Goal: Transaction & Acquisition: Purchase product/service

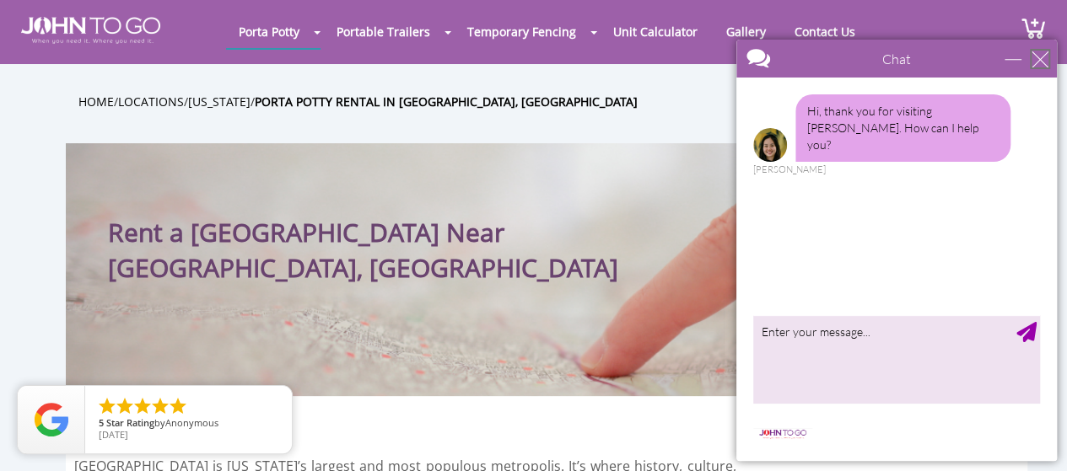
click at [1040, 53] on div "close" at bounding box center [1039, 59] width 17 height 17
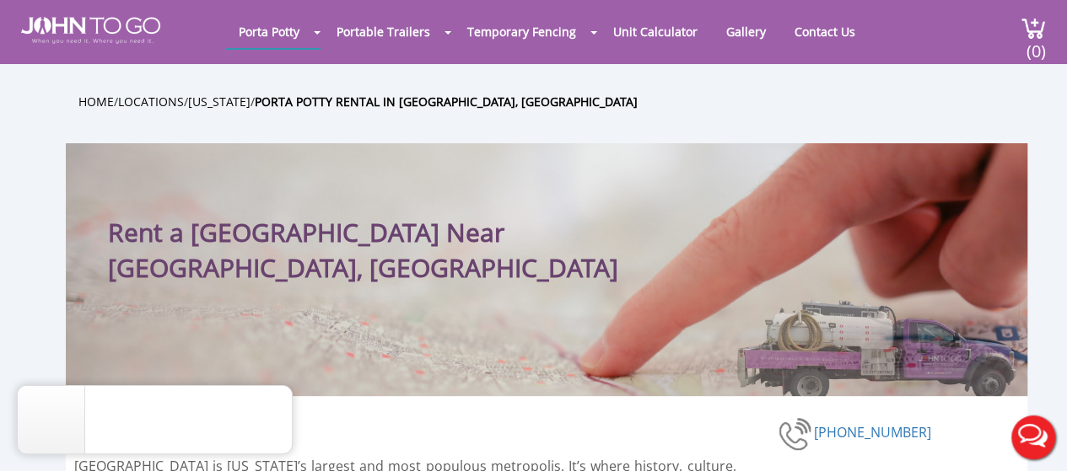
click at [1040, 438] on button "Live Chat" at bounding box center [1032, 437] width 67 height 67
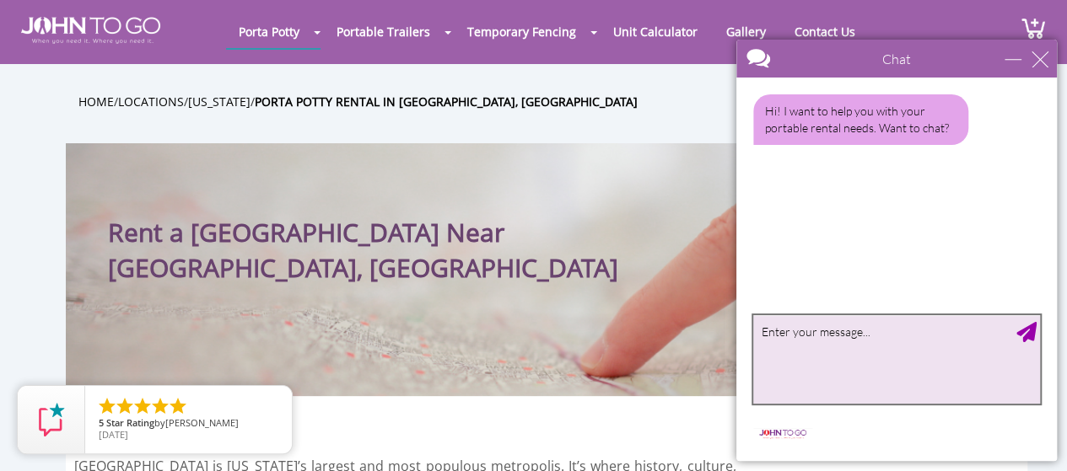
click at [808, 333] on textarea "type your message" at bounding box center [896, 359] width 287 height 89
type textarea "c"
type textarea "can you give availability on portable toilets and price list?"
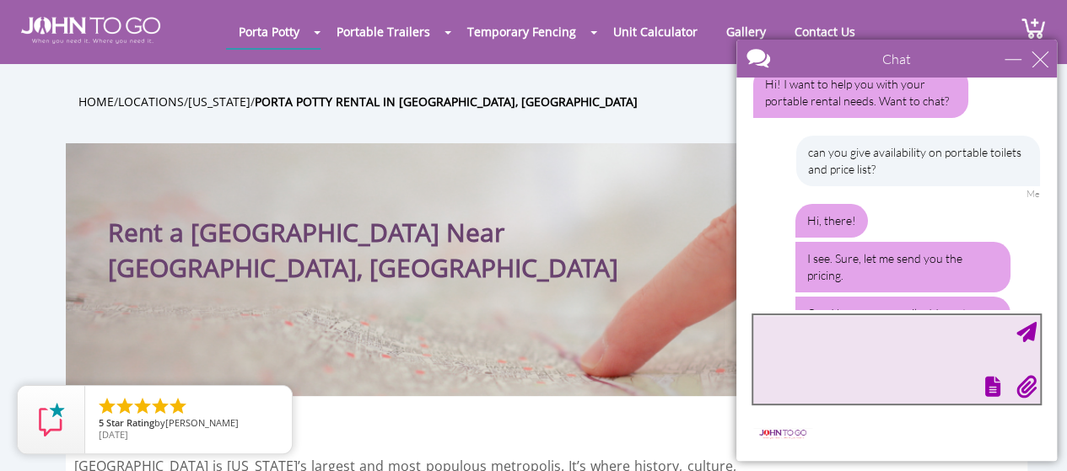
scroll to position [82, 0]
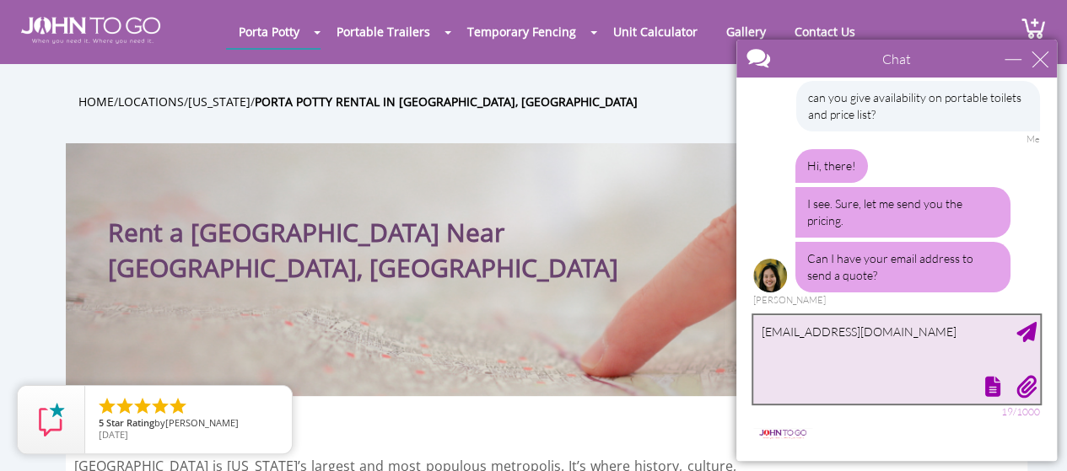
type textarea "[EMAIL_ADDRESS][DOMAIN_NAME]"
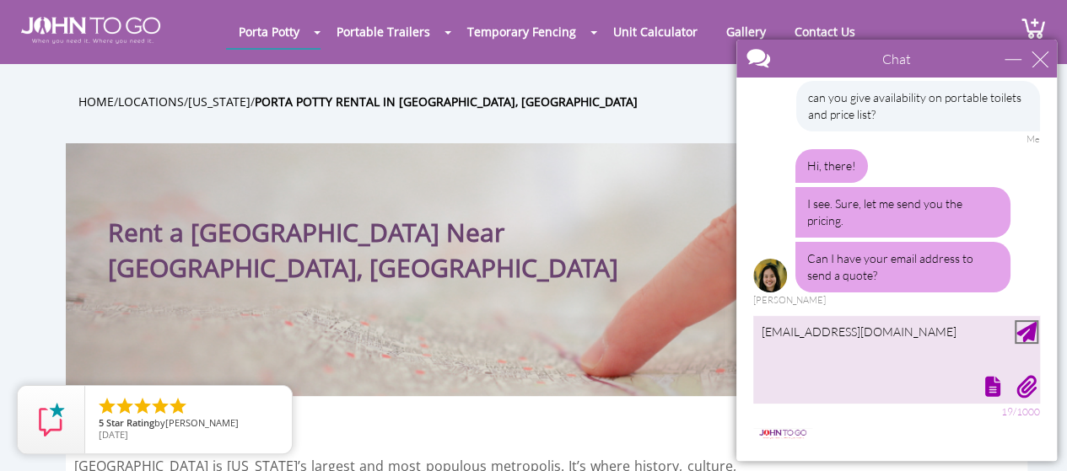
click at [1028, 334] on div "Send Message" at bounding box center [1026, 332] width 20 height 20
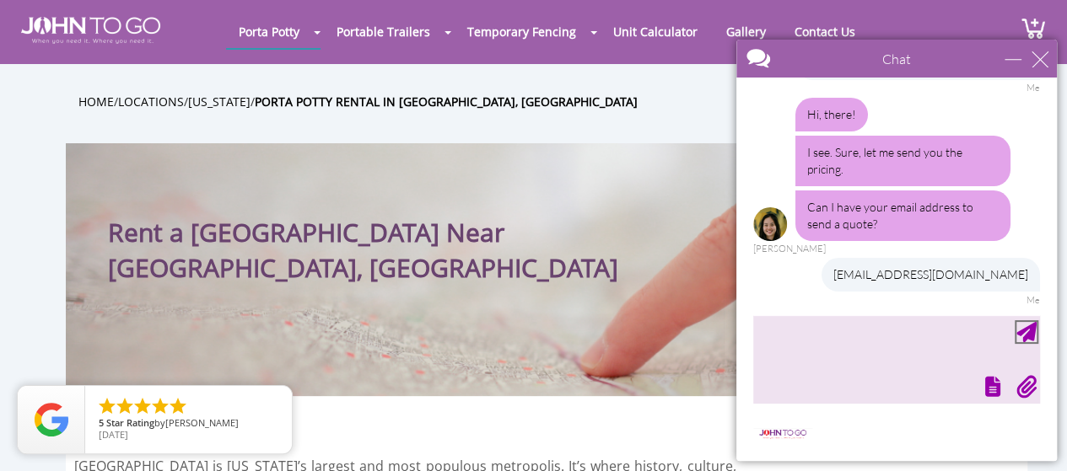
scroll to position [184, 0]
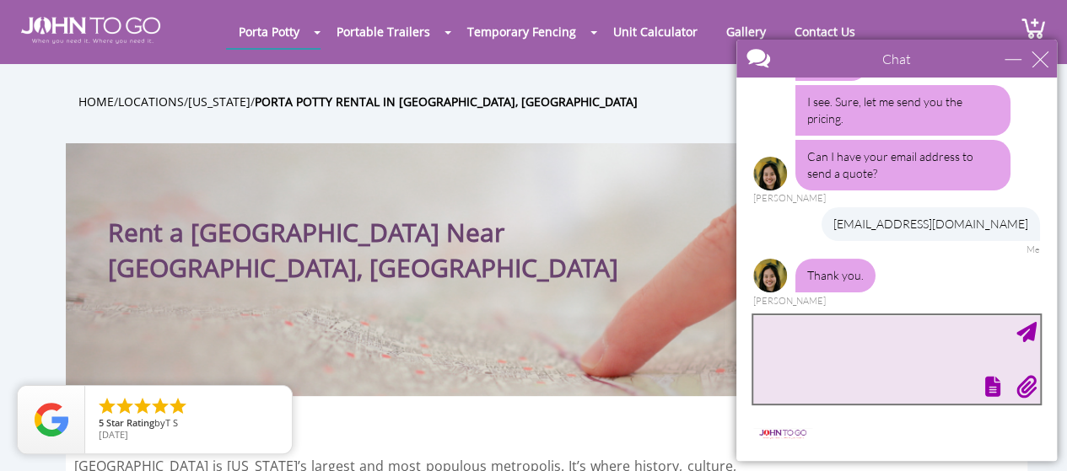
click at [771, 330] on textarea "type your message" at bounding box center [896, 359] width 287 height 89
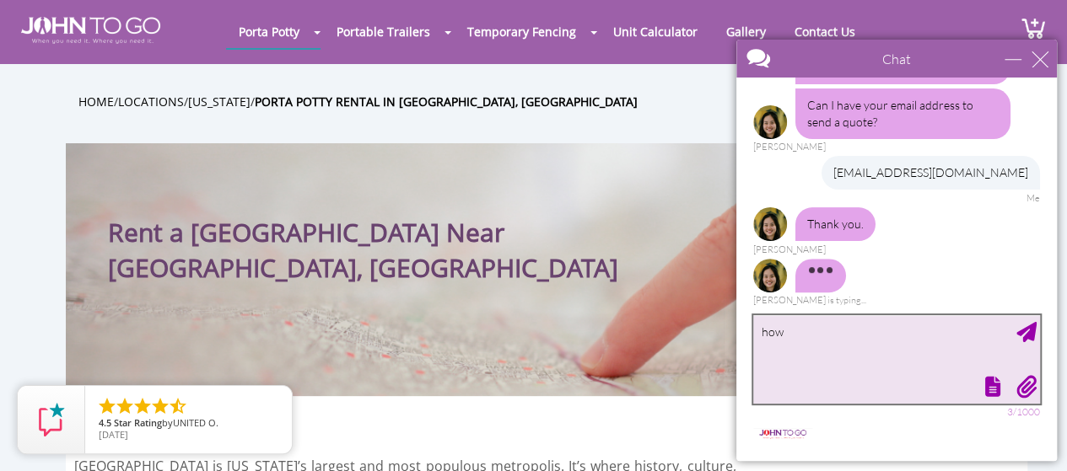
scroll to position [256, 0]
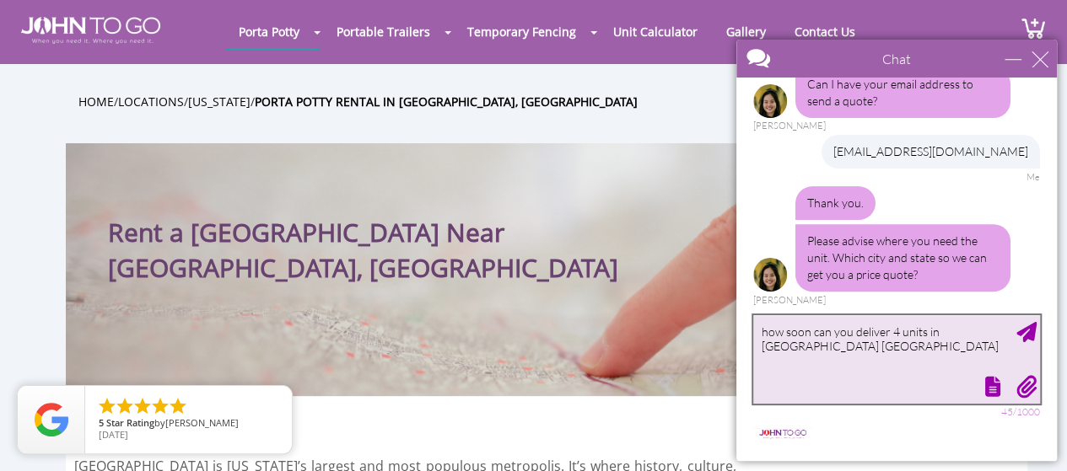
type textarea "how soon can you deliver 4 units in [GEOGRAPHIC_DATA] [GEOGRAPHIC_DATA]?"
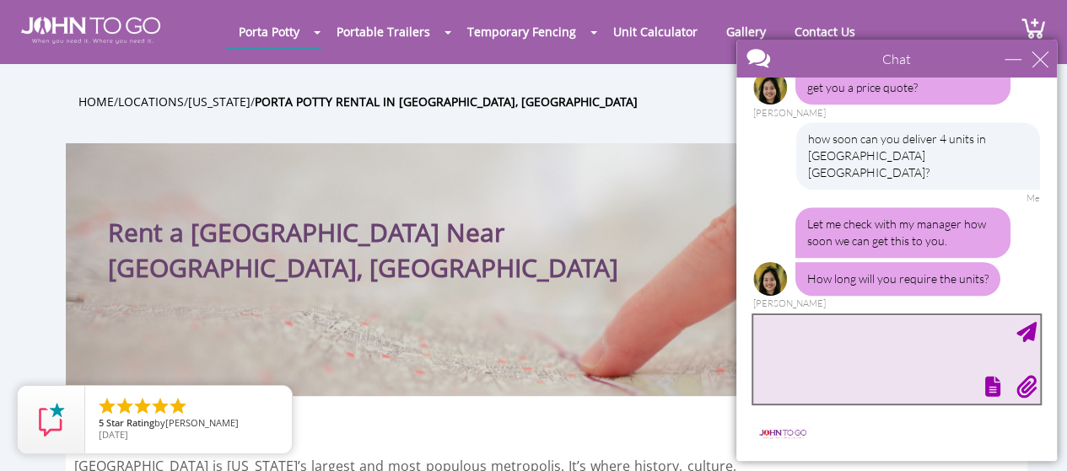
scroll to position [430, 0]
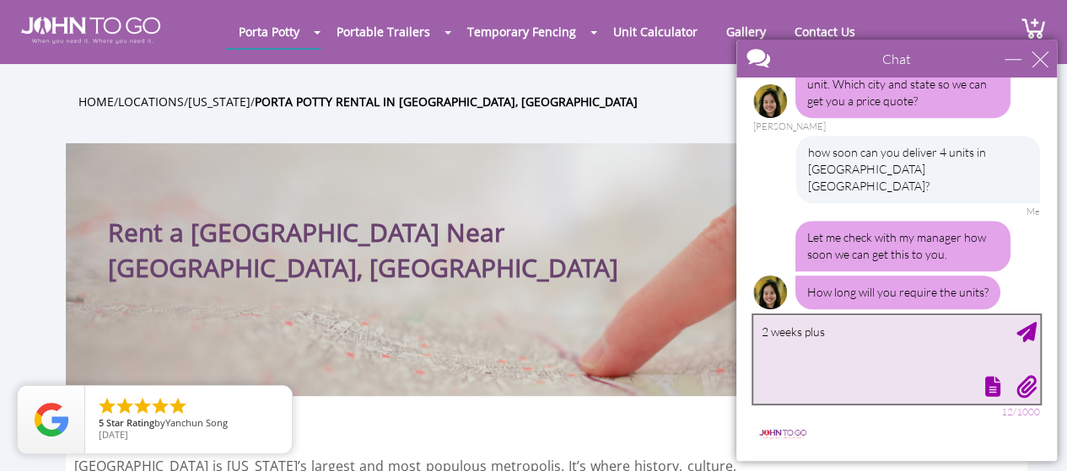
type textarea "2 weeks plus"
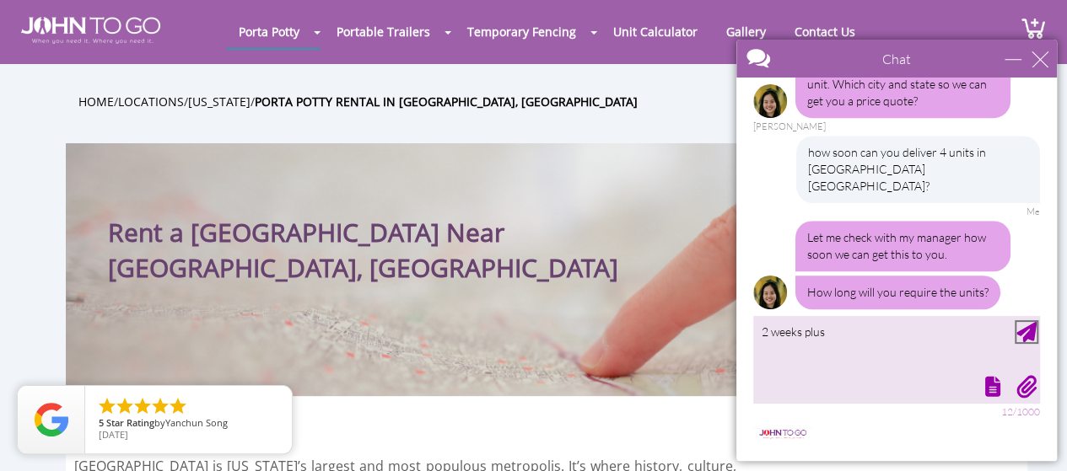
click at [1027, 327] on div "Send Message" at bounding box center [1026, 332] width 20 height 20
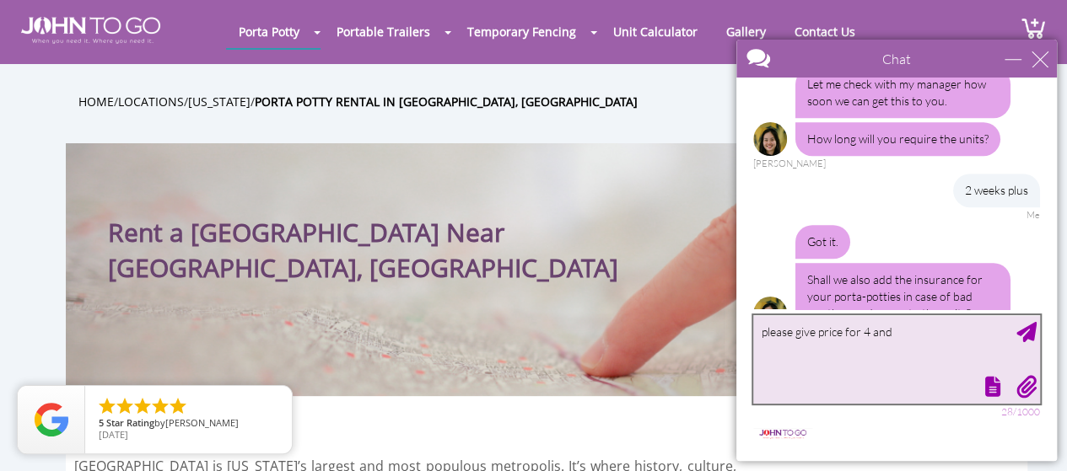
scroll to position [604, 0]
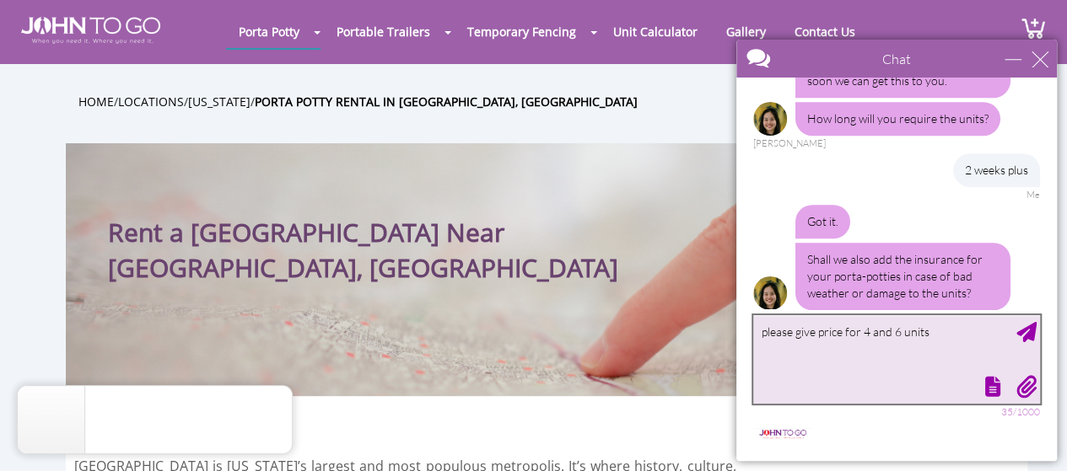
type textarea "please give price for 4 and 6 units"
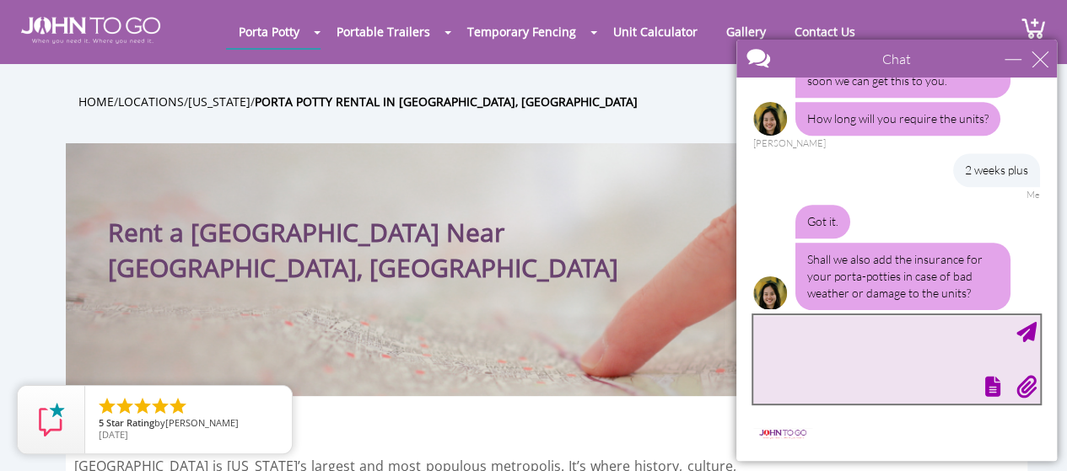
scroll to position [656, 0]
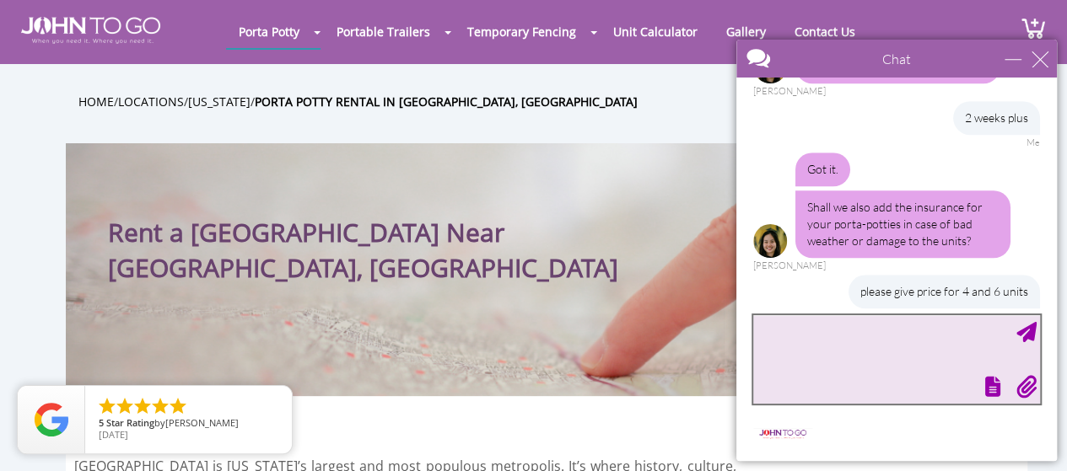
type textarea "y"
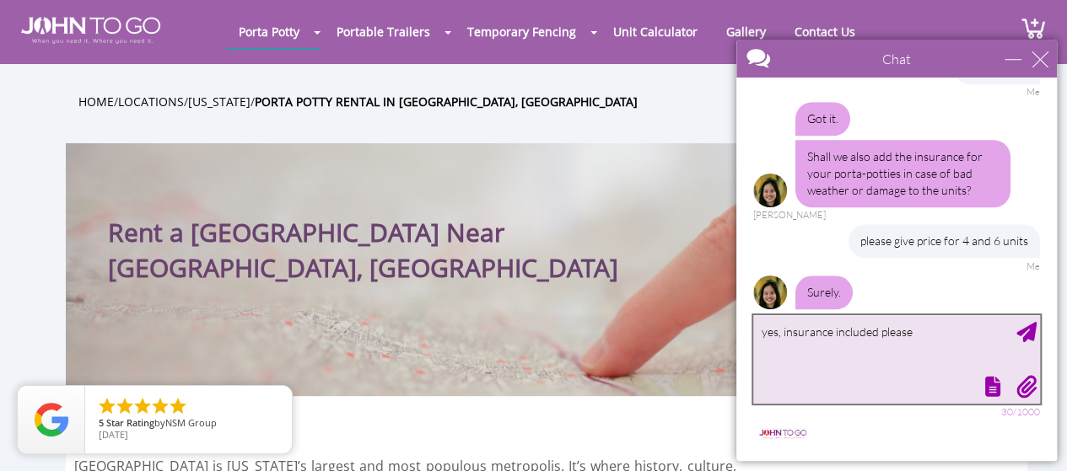
type textarea "yes, insurance included please"
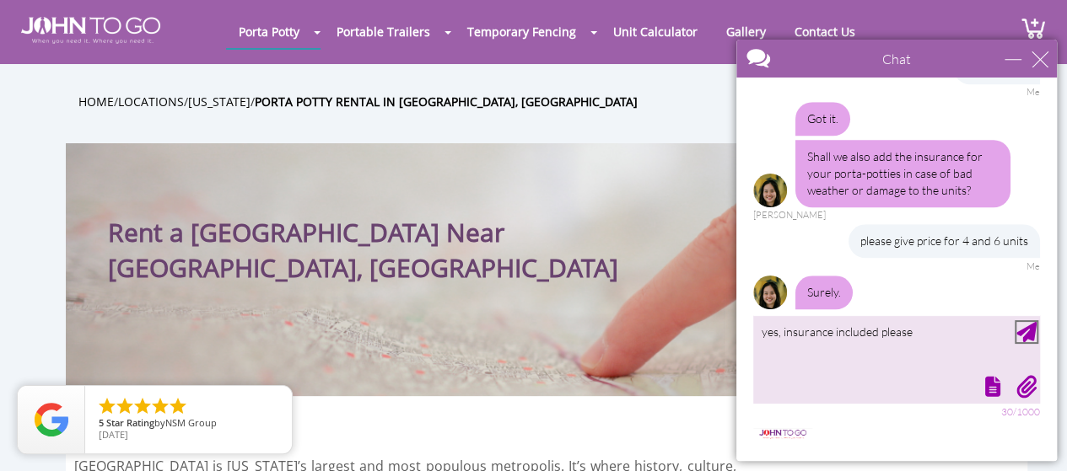
click at [1029, 332] on div "Send Message" at bounding box center [1026, 332] width 20 height 20
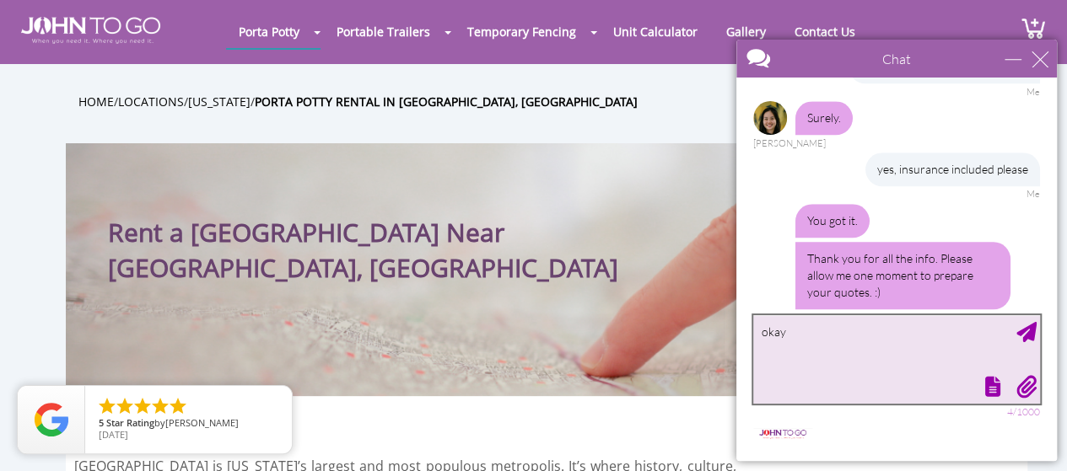
scroll to position [936, 0]
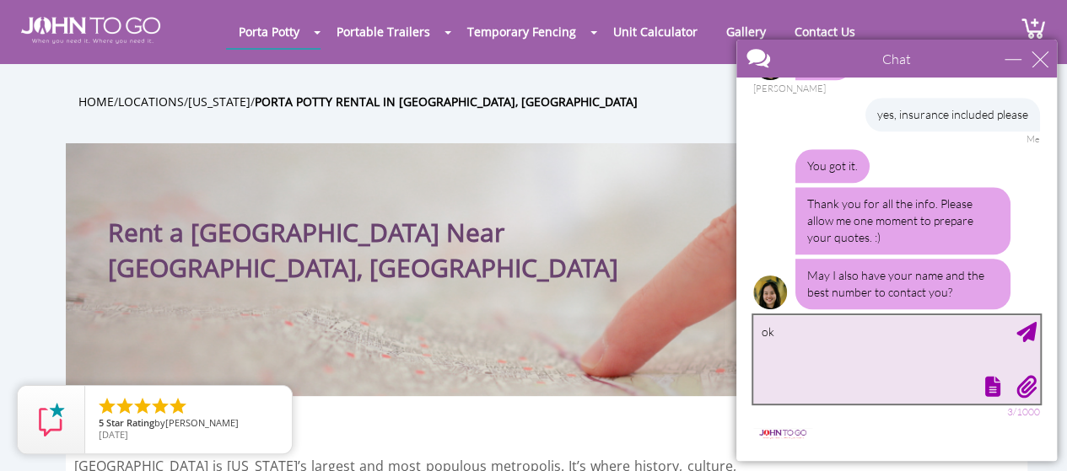
type textarea "o"
type textarea "Kale [PHONE_NUMBER]"
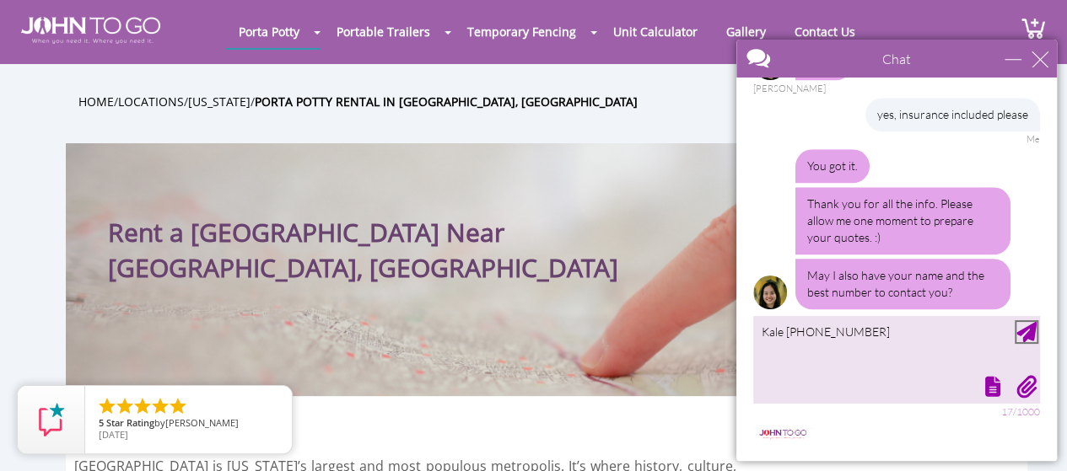
click at [1028, 331] on div "Send Message" at bounding box center [1026, 332] width 20 height 20
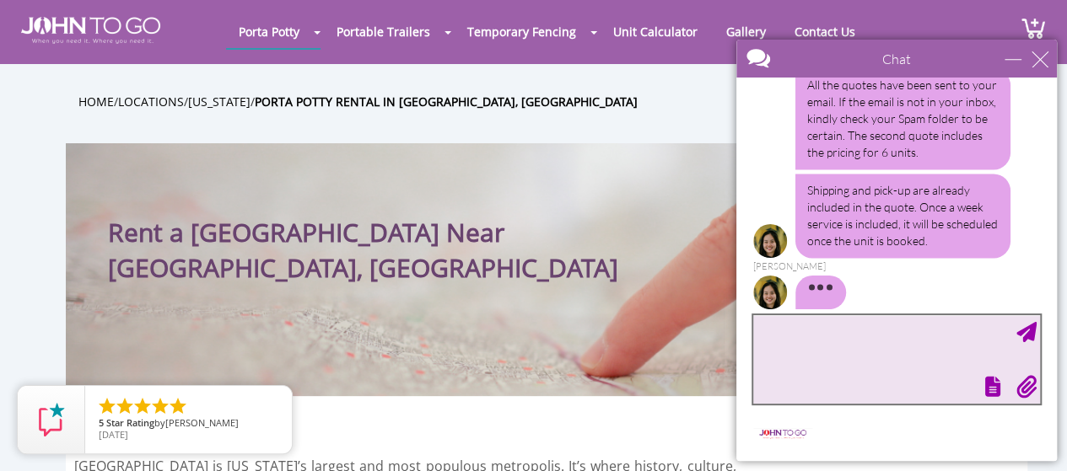
scroll to position [1270, 0]
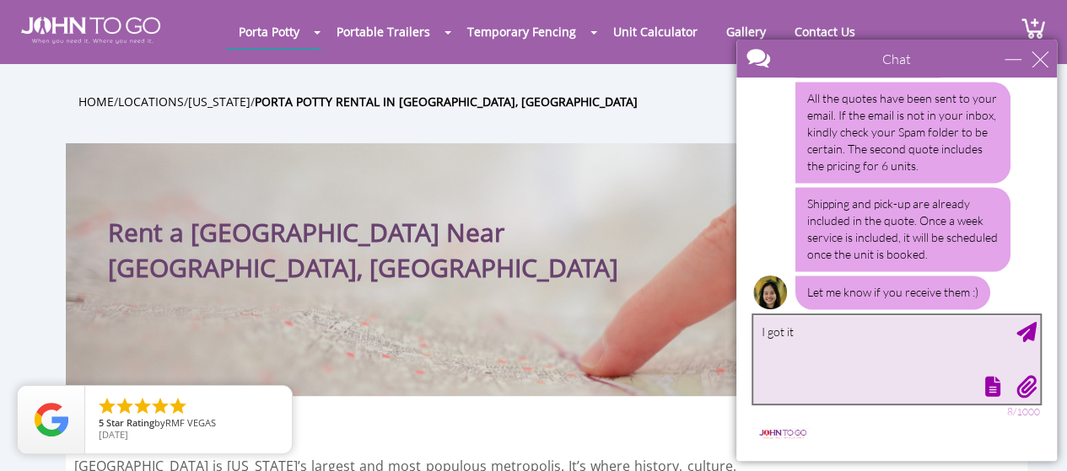
click at [1025, 341] on div "✕ I got it 8/1000" at bounding box center [896, 359] width 287 height 89
type textarea "I got it"
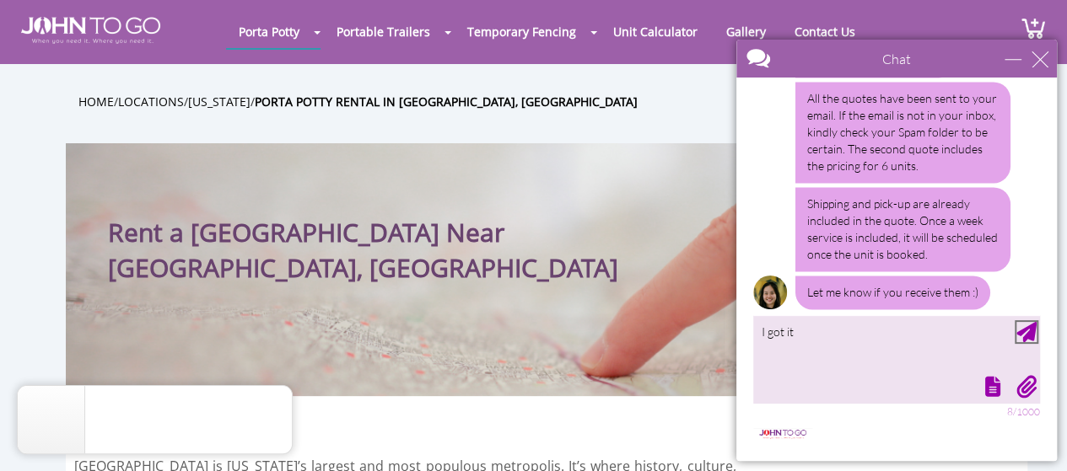
click at [1026, 334] on div "Send Message" at bounding box center [1026, 332] width 20 height 20
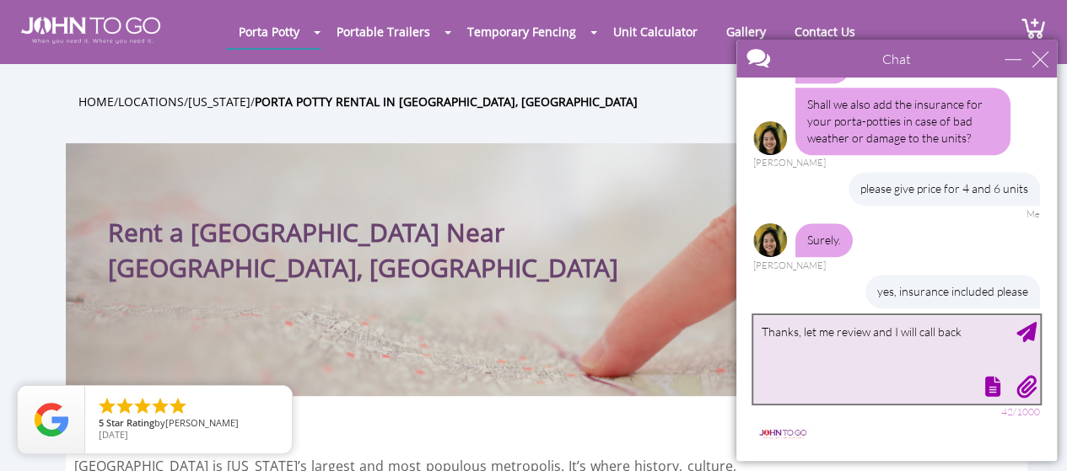
scroll to position [1529, 0]
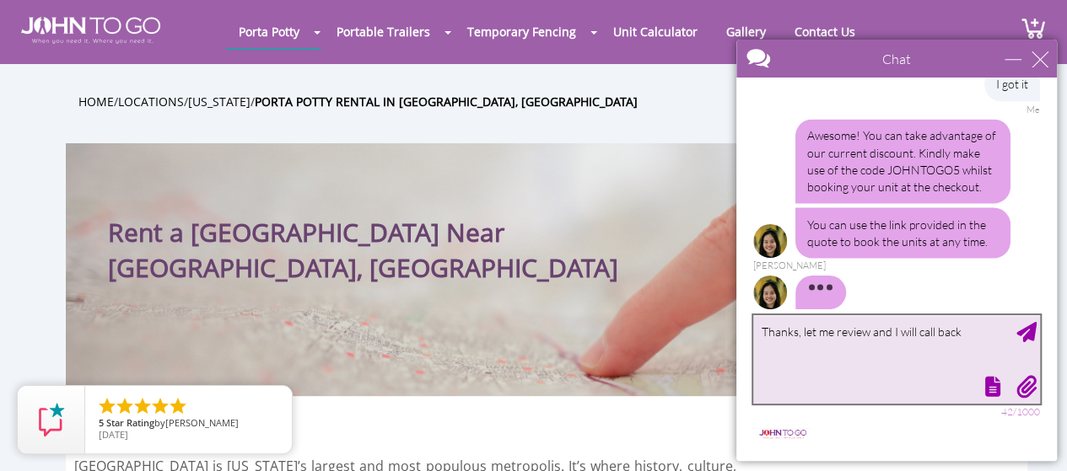
type textarea "Thanks, let me review and I will call back"
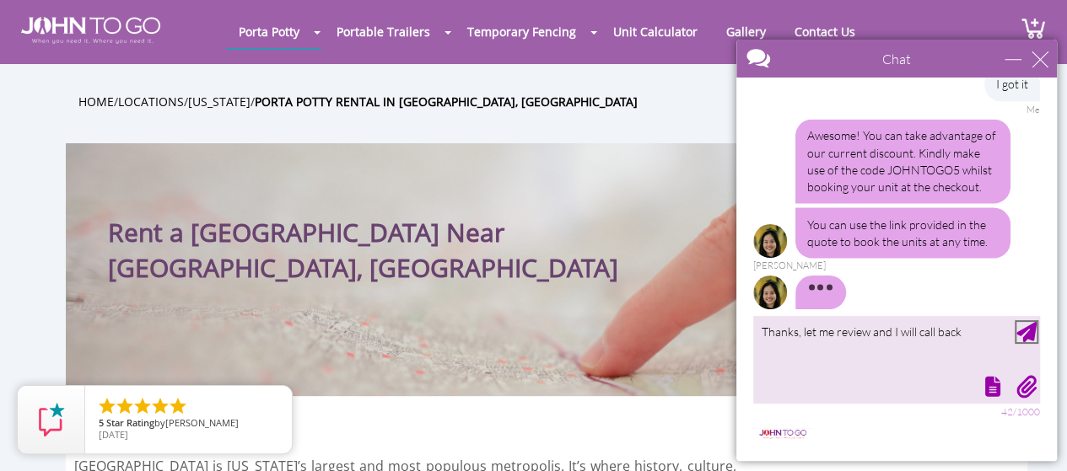
click at [1029, 331] on div "Send Message" at bounding box center [1026, 332] width 20 height 20
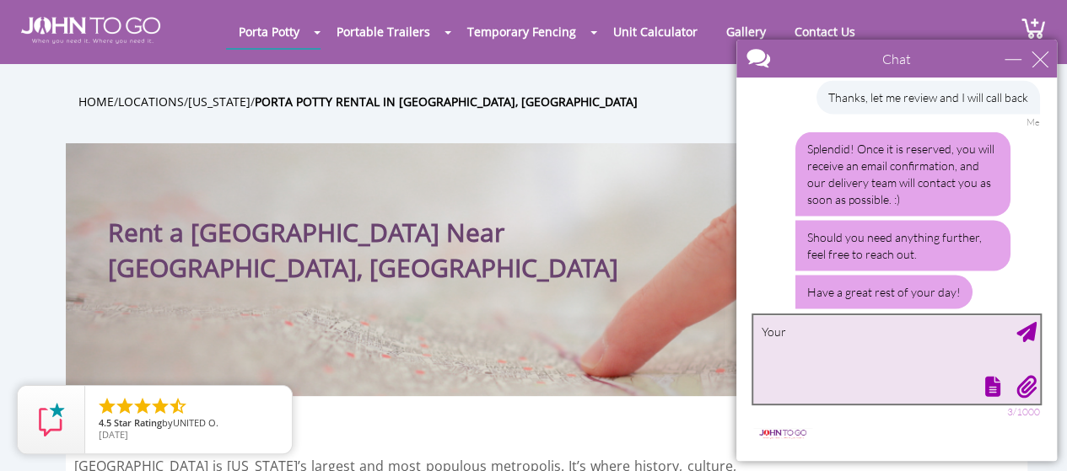
scroll to position [1762, 0]
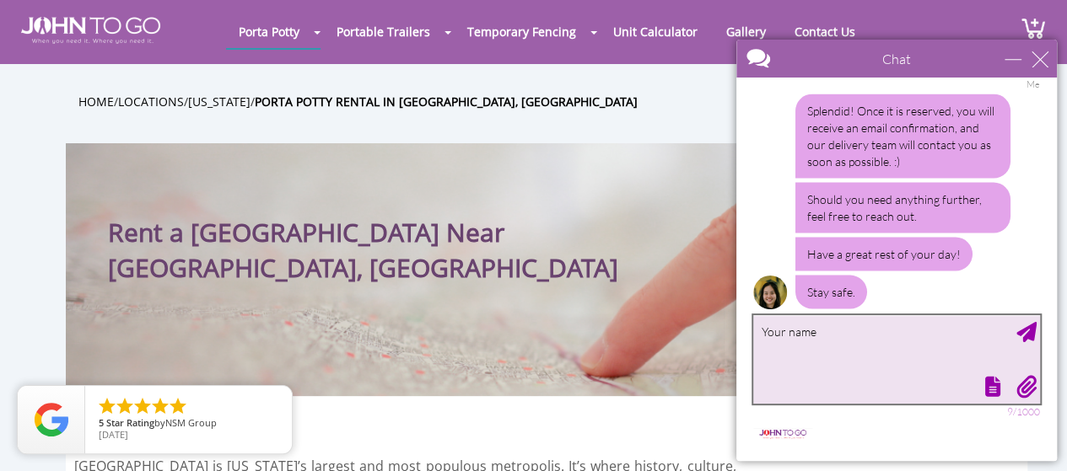
type textarea "Your name"
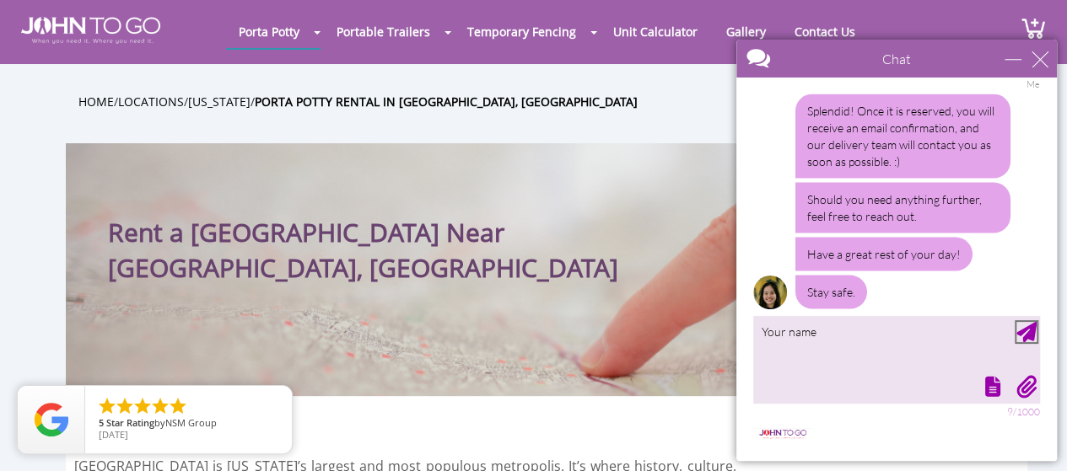
click at [1025, 332] on div "Send Message" at bounding box center [1026, 332] width 20 height 20
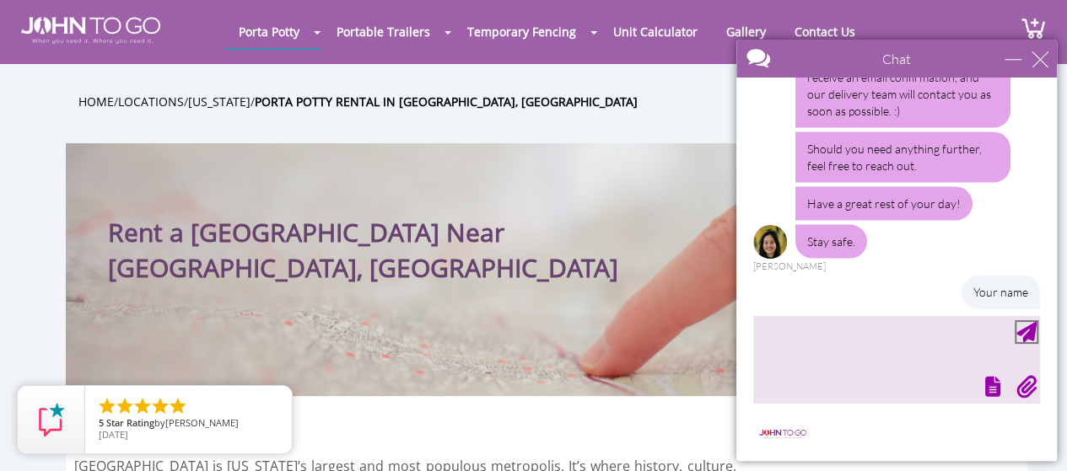
scroll to position [1865, 0]
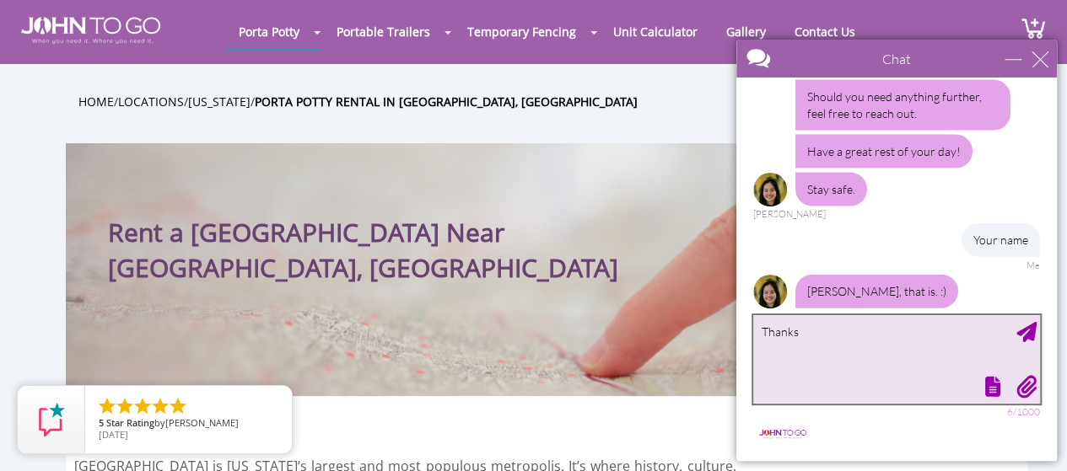
type textarea "Thanks"
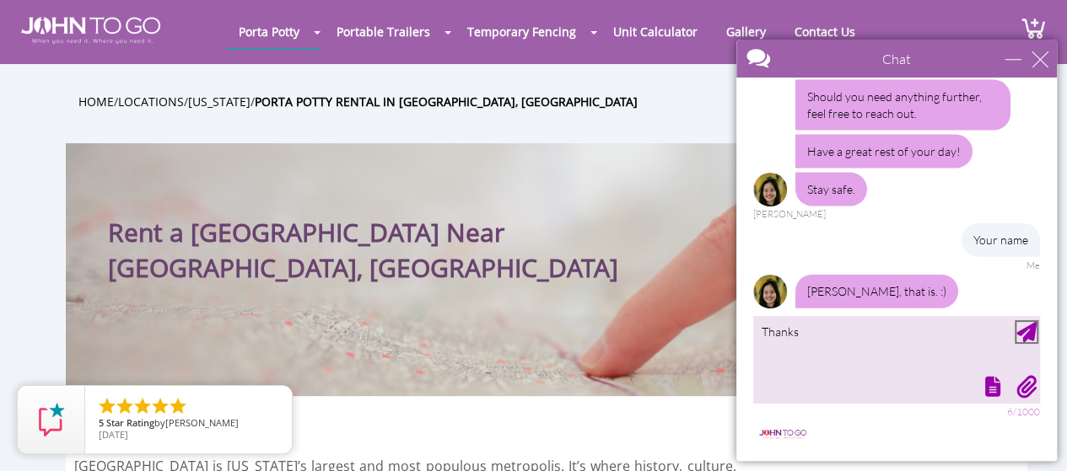
click at [1028, 329] on div "Send Message" at bounding box center [1026, 332] width 20 height 20
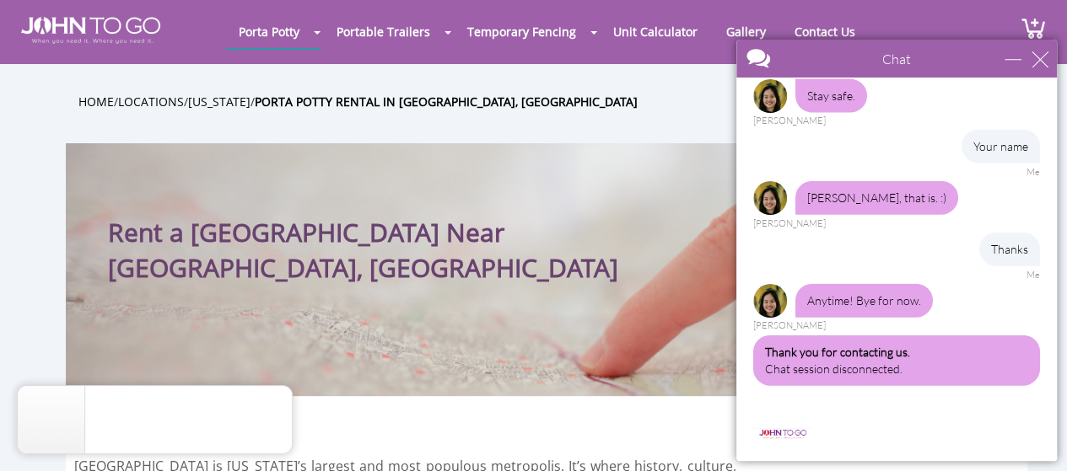
scroll to position [1804, 0]
